Goal: Task Accomplishment & Management: Manage account settings

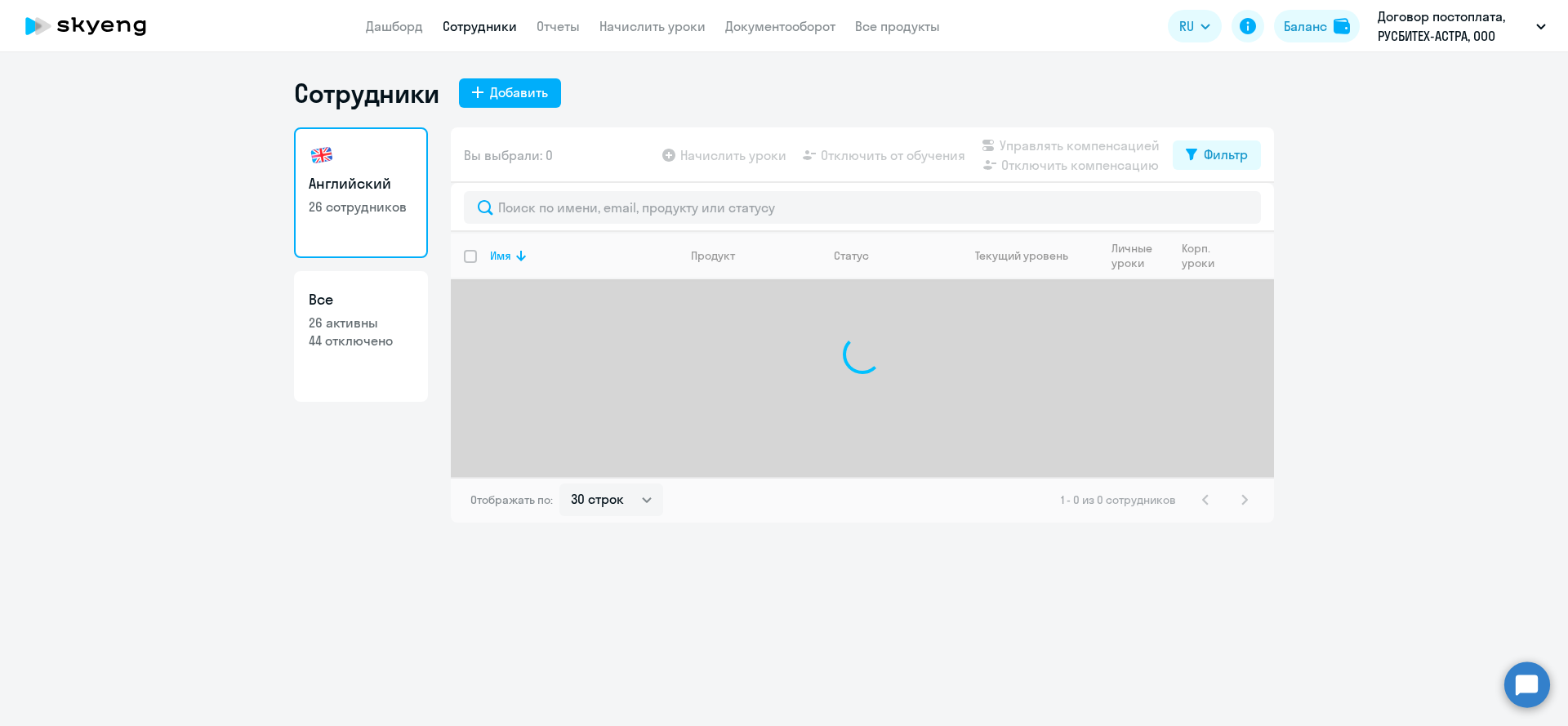
select select "30"
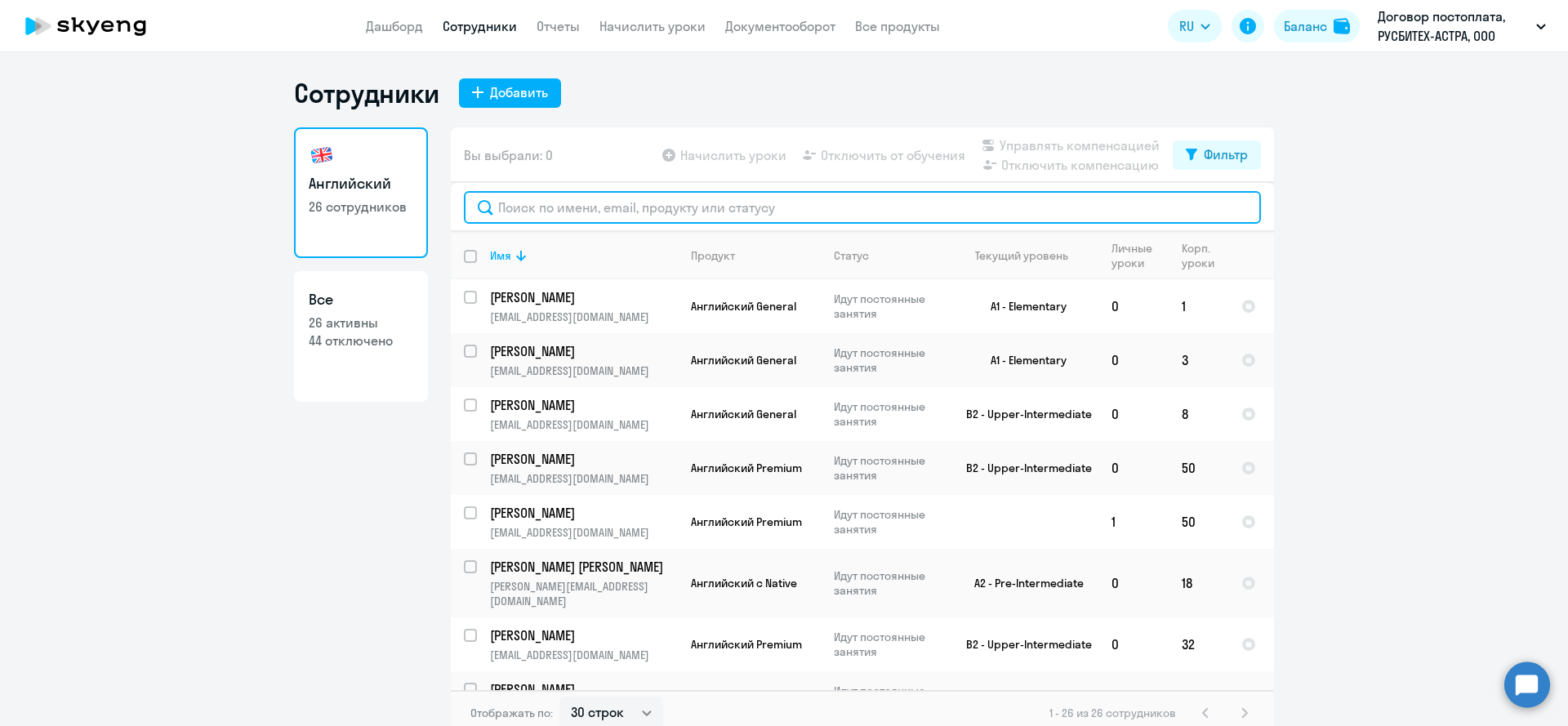
click at [660, 212] on input "text" at bounding box center [862, 207] width 797 height 32
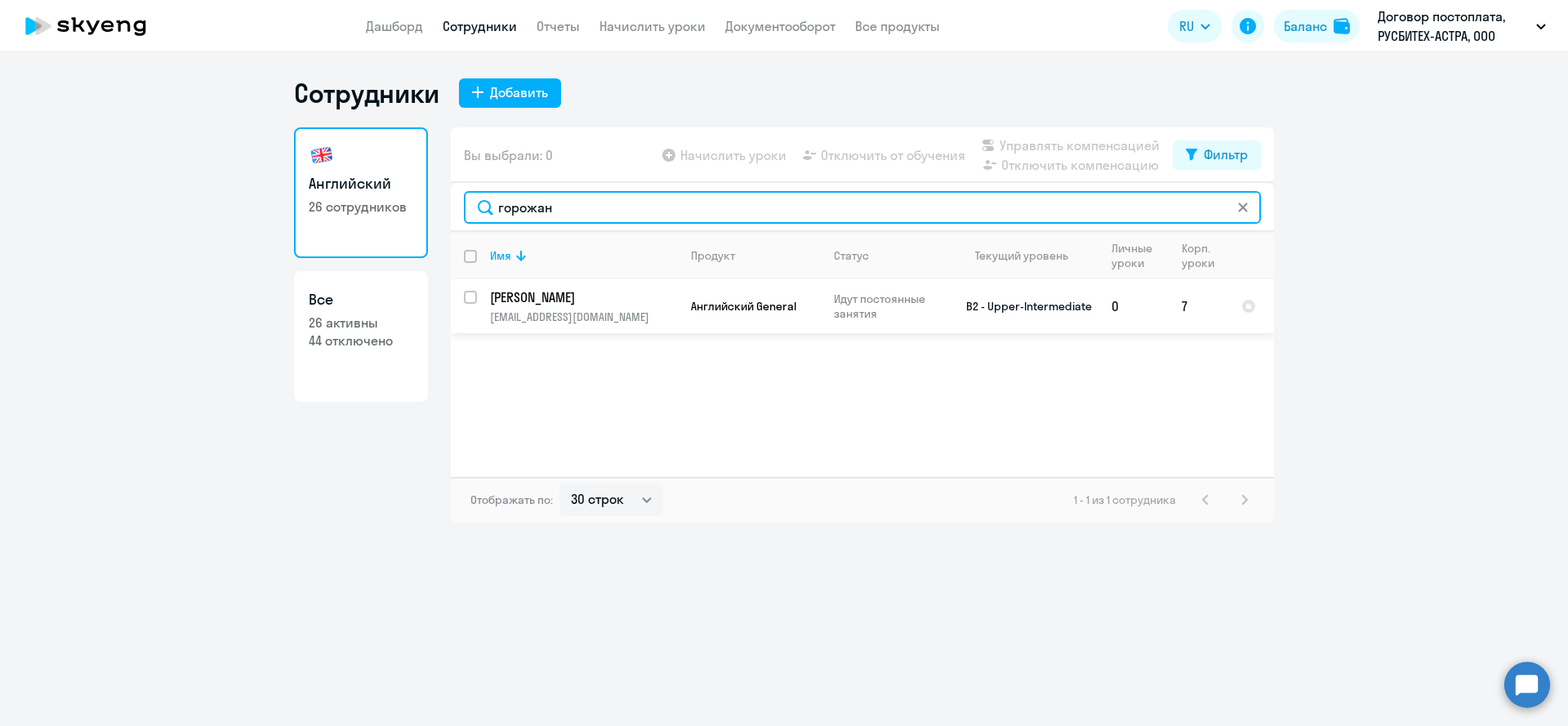
type input "горожан"
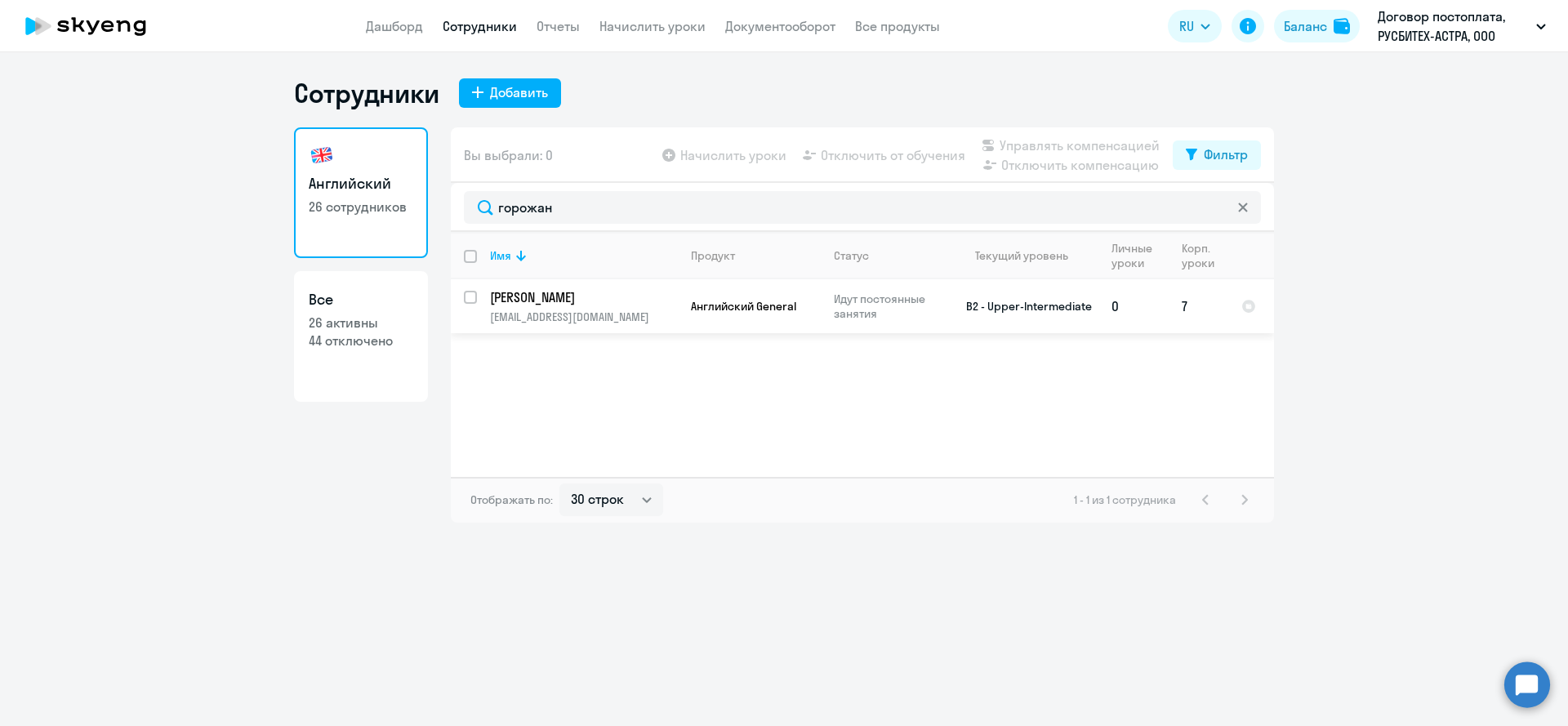
click at [543, 293] on p "[PERSON_NAME]" at bounding box center [582, 296] width 184 height 18
select select "english"
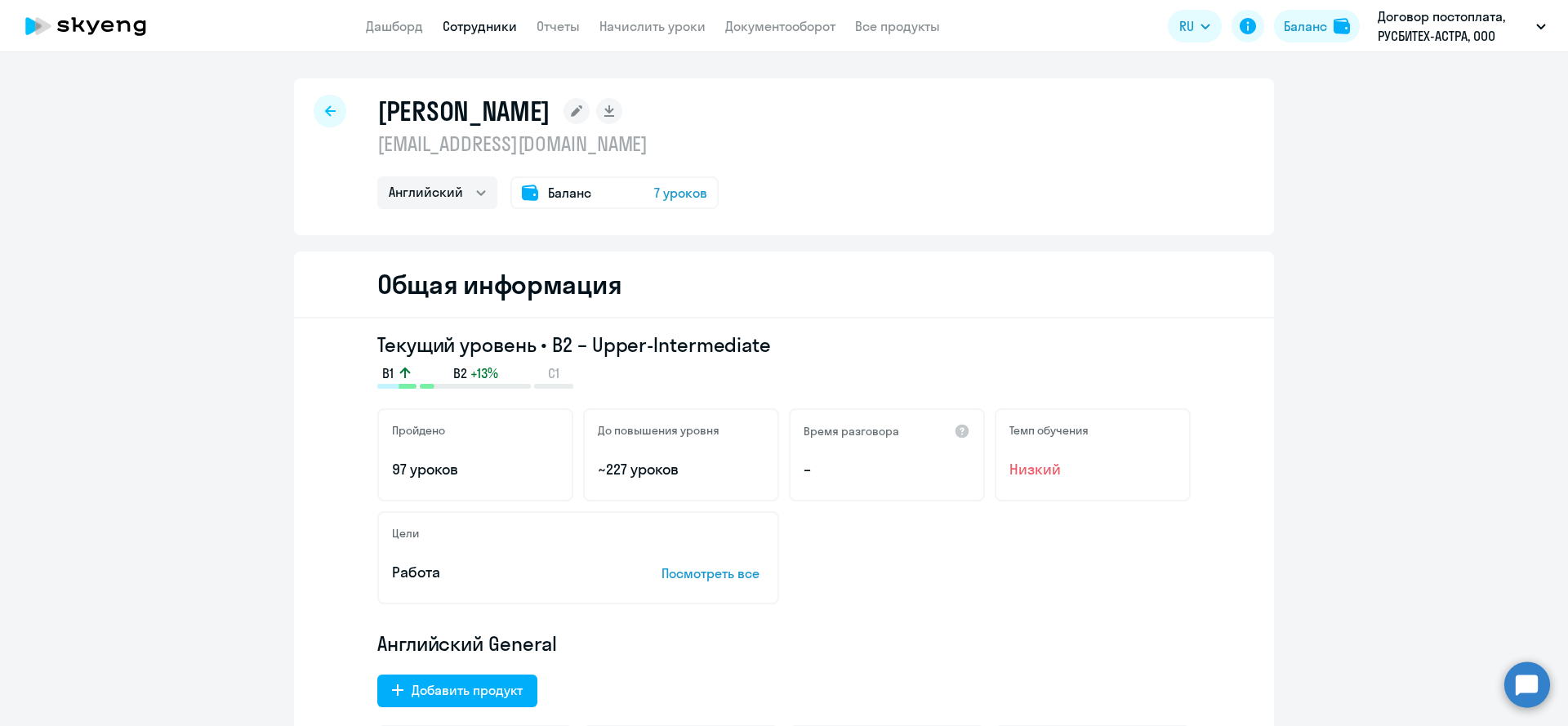
click at [325, 114] on div at bounding box center [330, 110] width 32 height 32
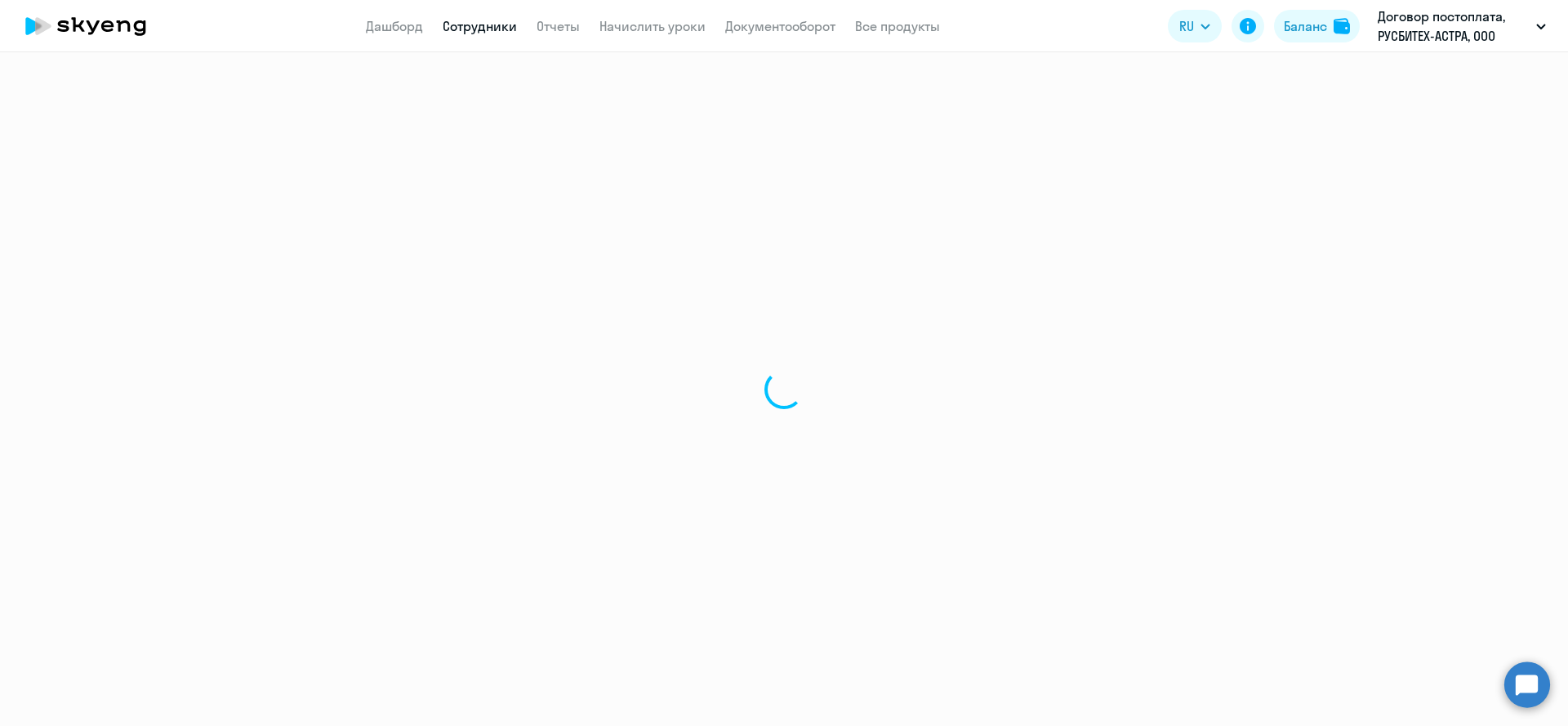
select select "30"
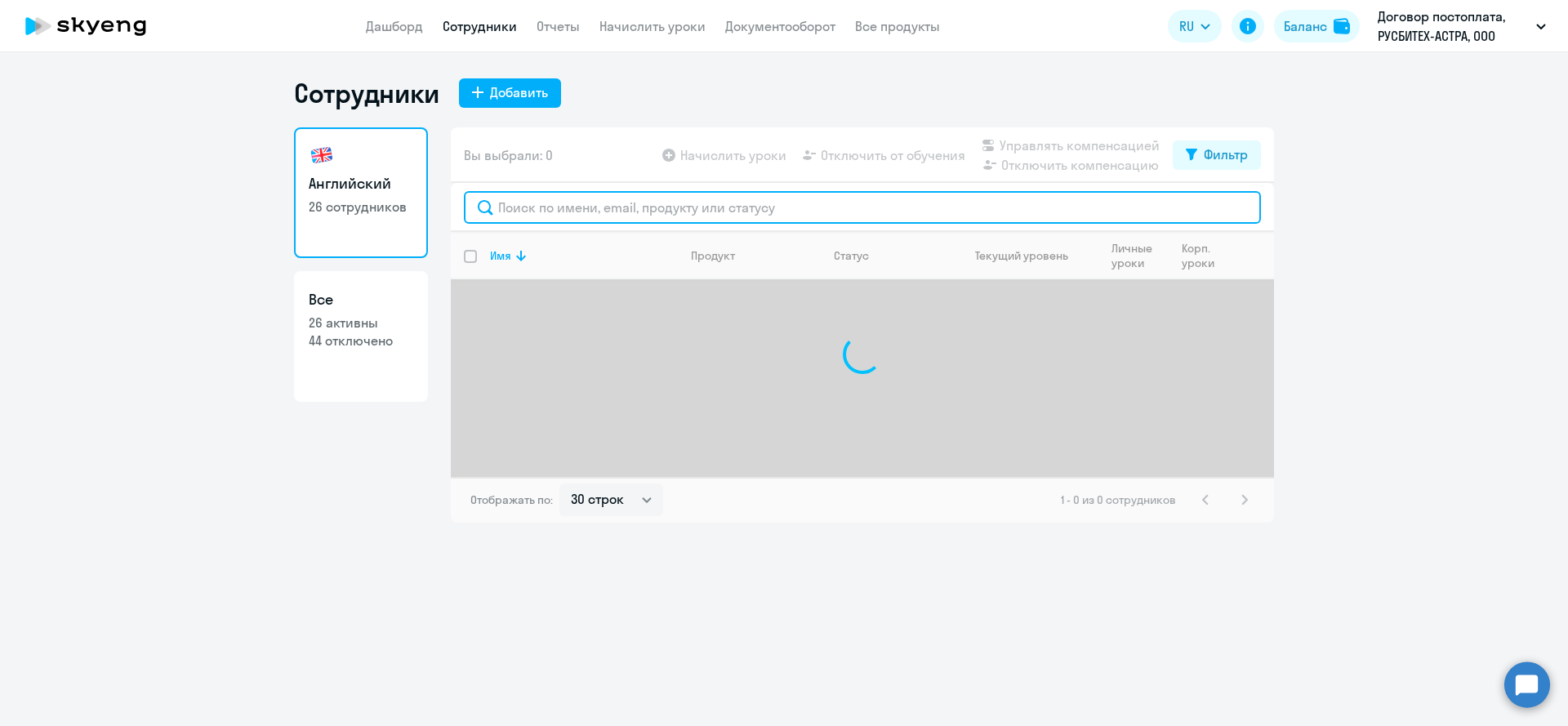
click at [572, 204] on input "text" at bounding box center [862, 207] width 797 height 32
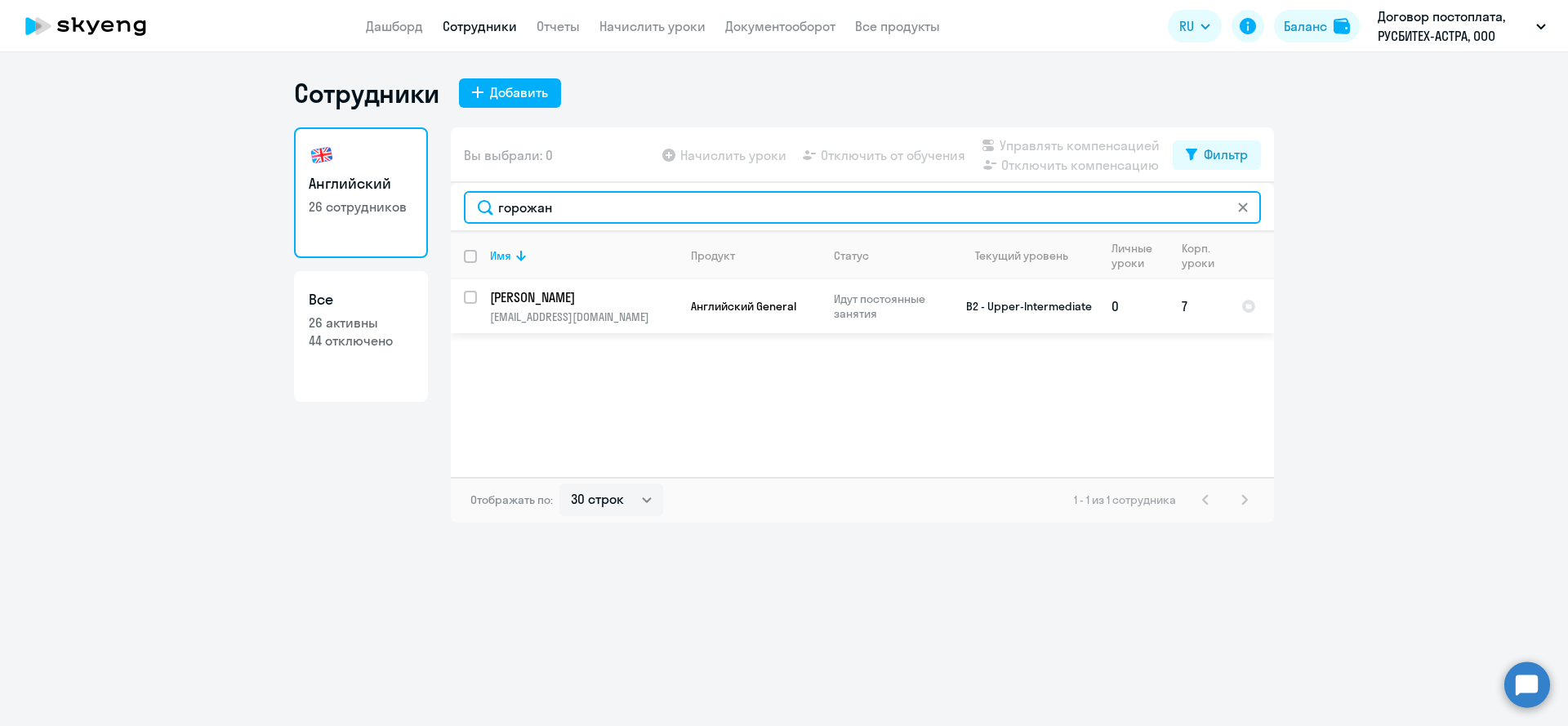
type input "горожан"
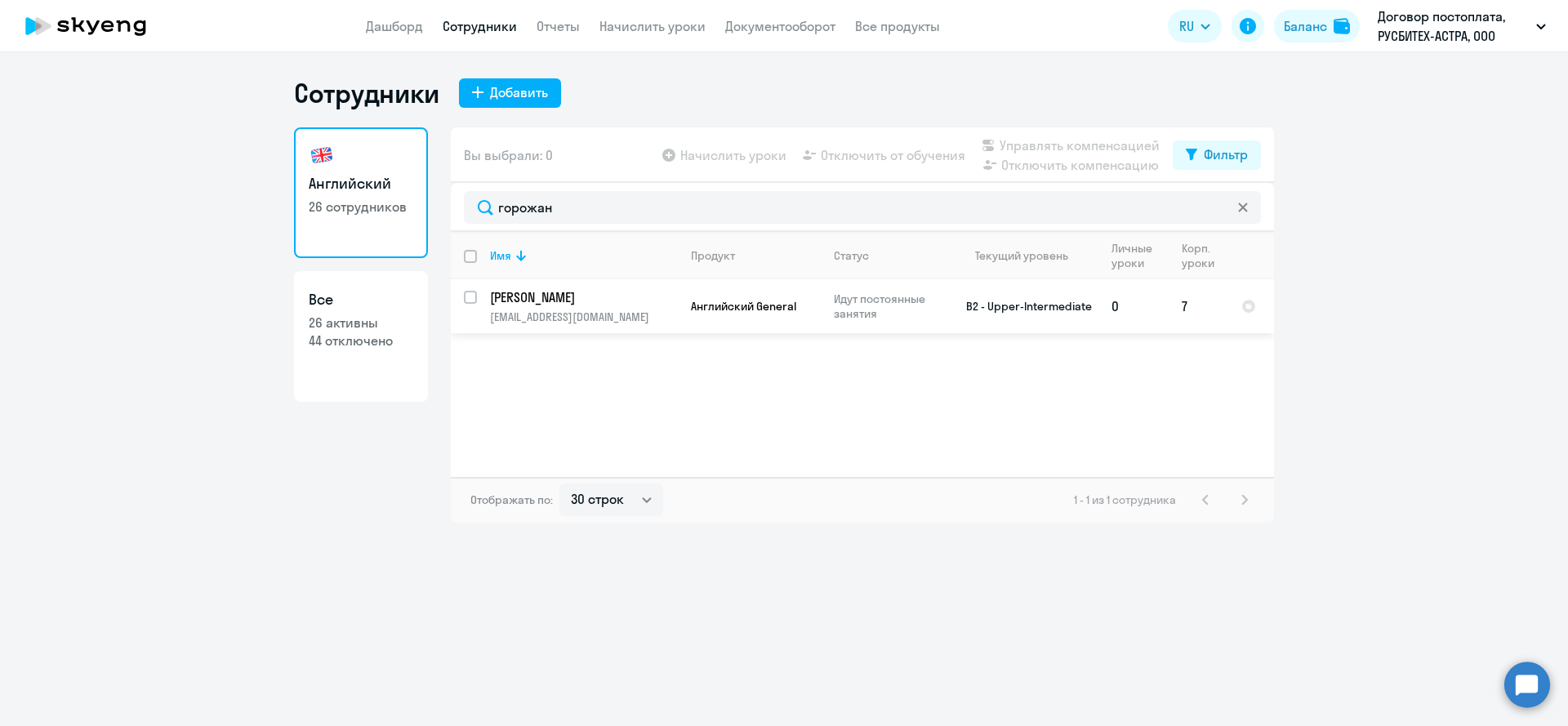
click at [470, 300] on input "select row 21836480" at bounding box center [480, 307] width 32 height 32
checkbox input "true"
click at [902, 156] on span "Отключить от обучения" at bounding box center [893, 155] width 144 height 19
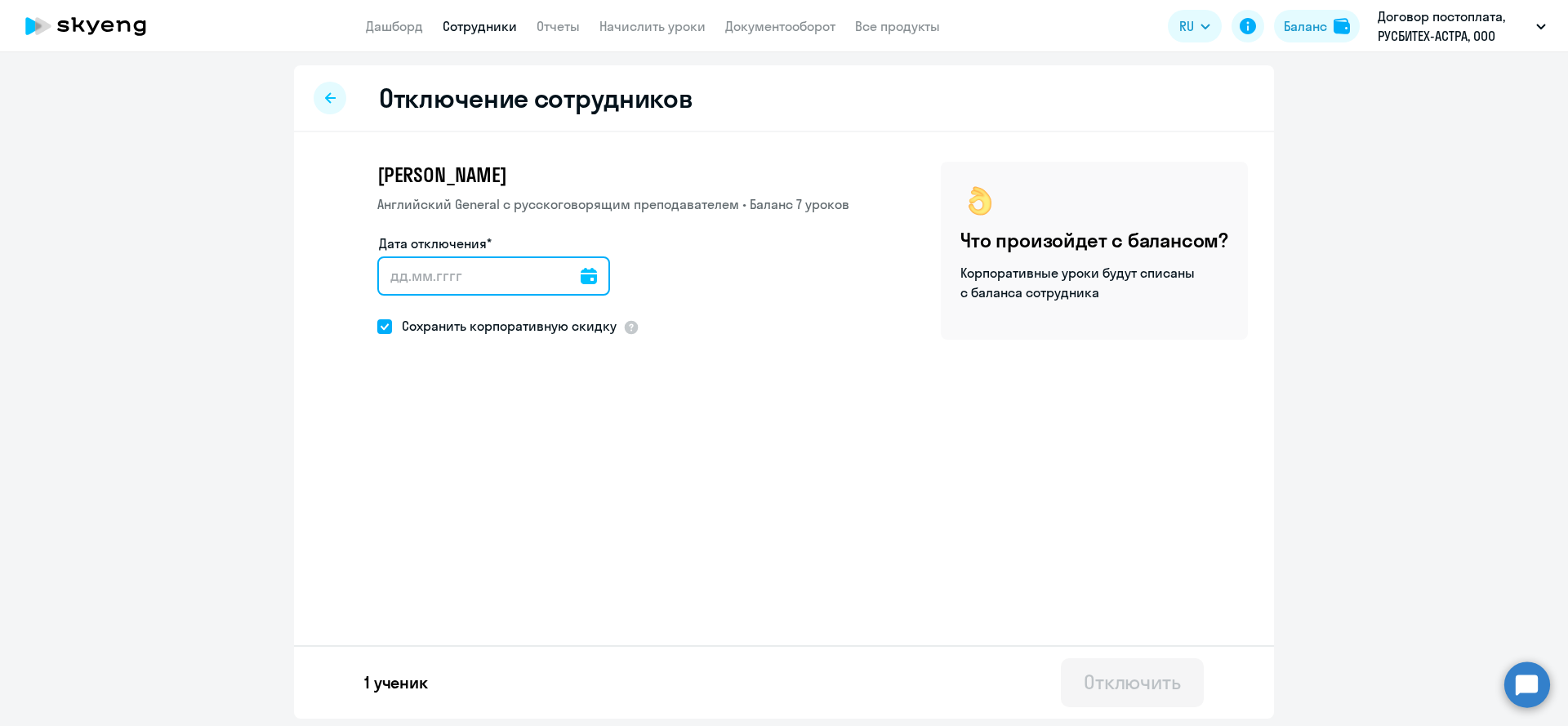
click at [474, 277] on input "Дата отключения*" at bounding box center [493, 276] width 232 height 39
type input "[DATE]"
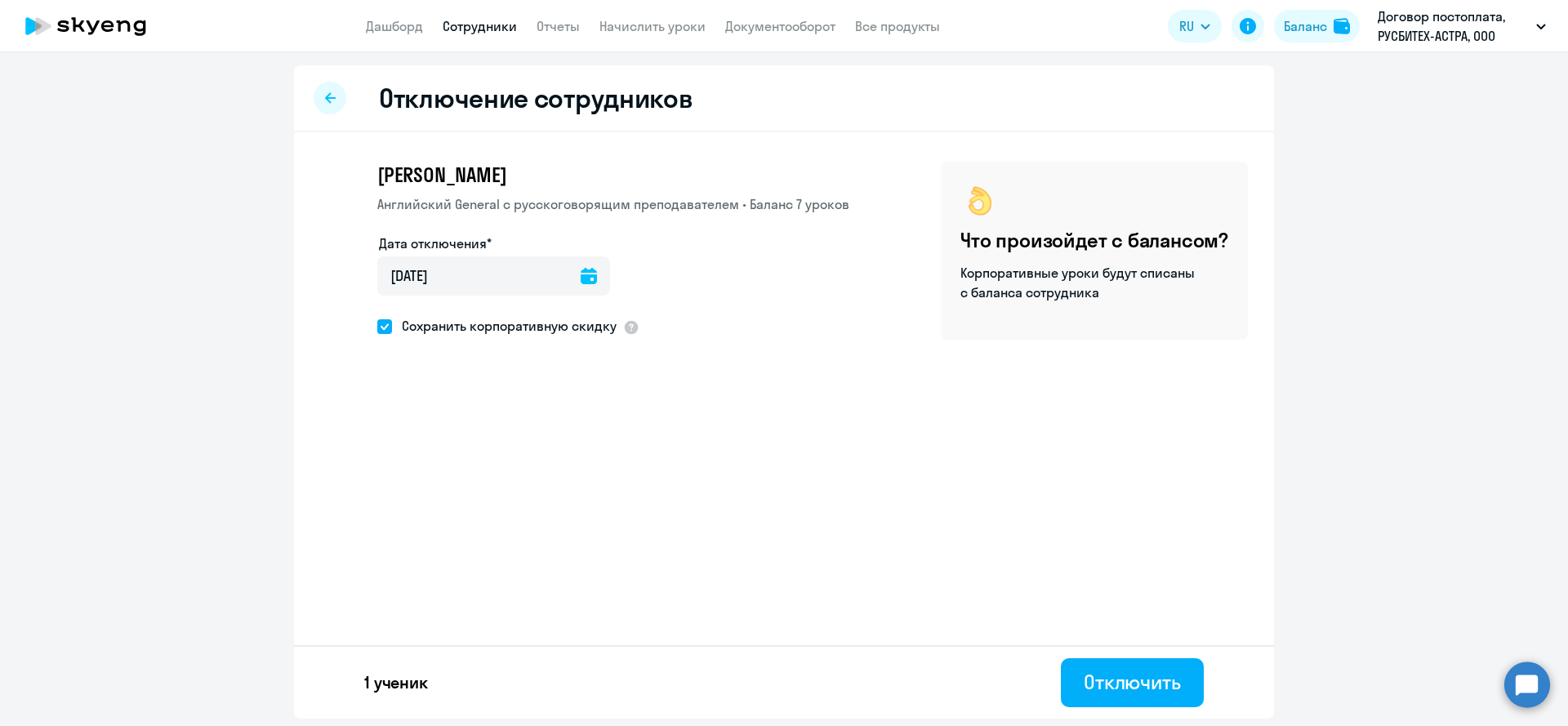
click at [446, 312] on ds-form-field "Дата отключения* [DATE] [DATE]" at bounding box center [493, 274] width 232 height 81
click at [446, 335] on label "Сохранить корпоративную скидку" at bounding box center [496, 325] width 239 height 21
click at [377, 327] on input "Сохранить корпоративную скидку" at bounding box center [377, 326] width 1 height 1
checkbox input "false"
click at [1129, 674] on div "Отключить" at bounding box center [1132, 682] width 97 height 26
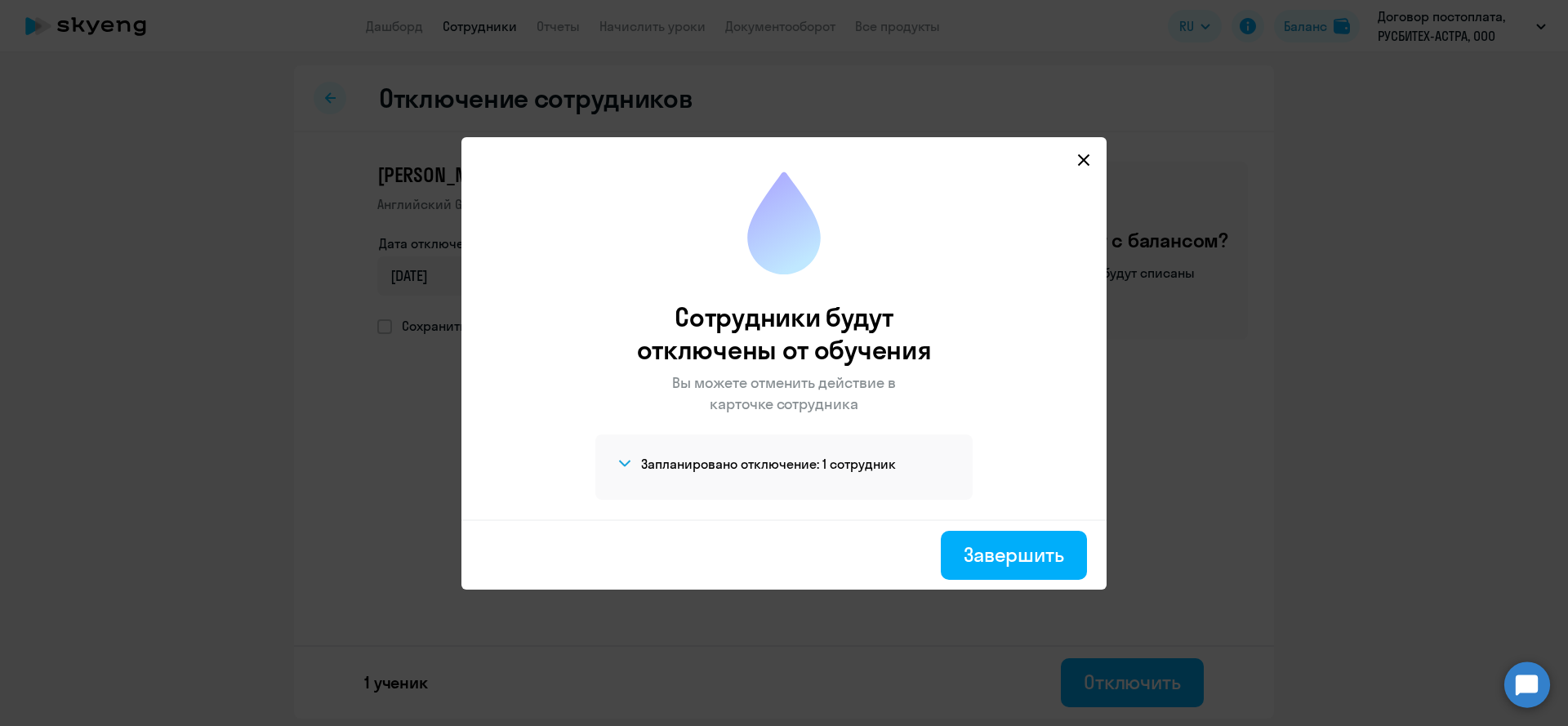
click at [1091, 153] on mat-dialog-container "Сотрудники будут отключены от обучения Вы можете отменить действие в карточке с…" at bounding box center [784, 363] width 646 height 453
click at [1089, 153] on svg-icon at bounding box center [1084, 159] width 19 height 19
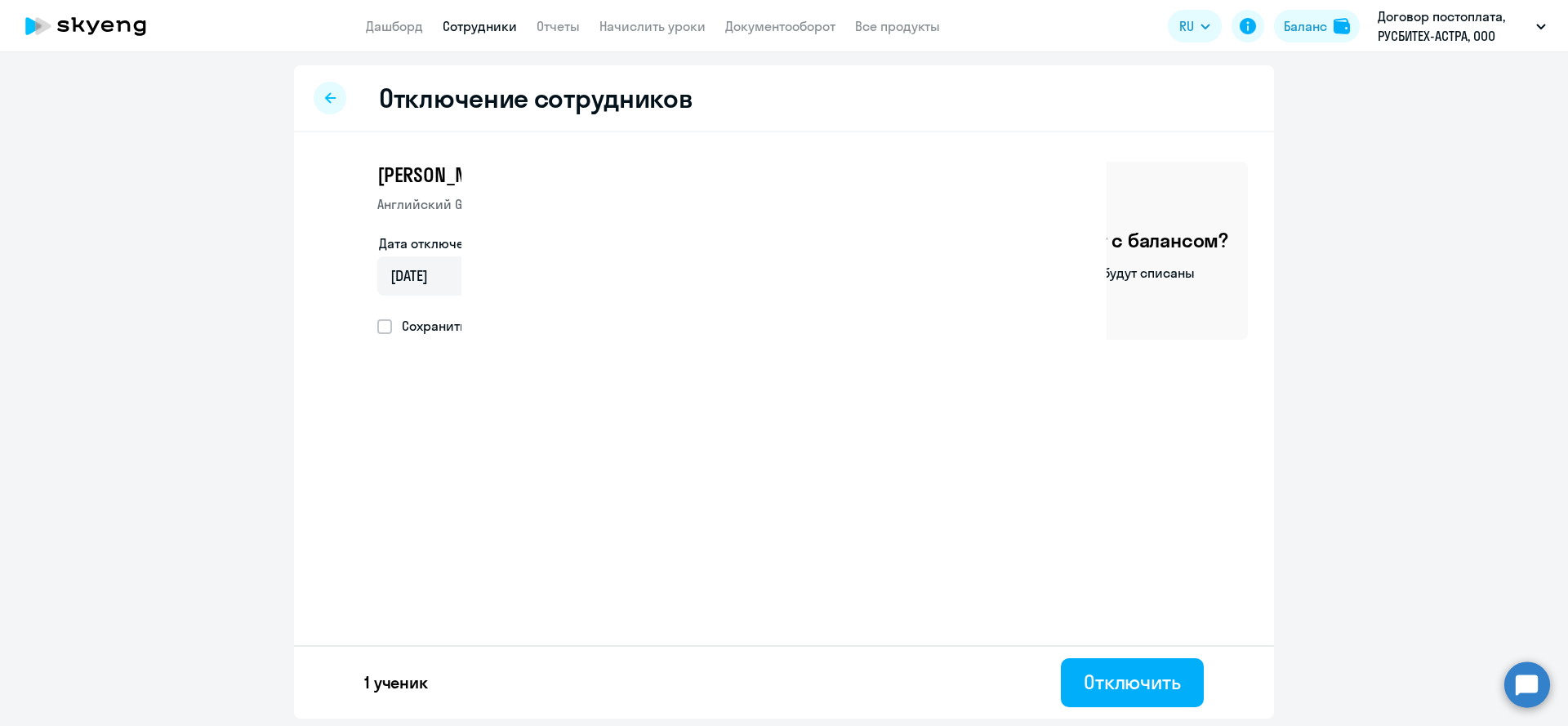
select select "30"
